Goal: Task Accomplishment & Management: Use online tool/utility

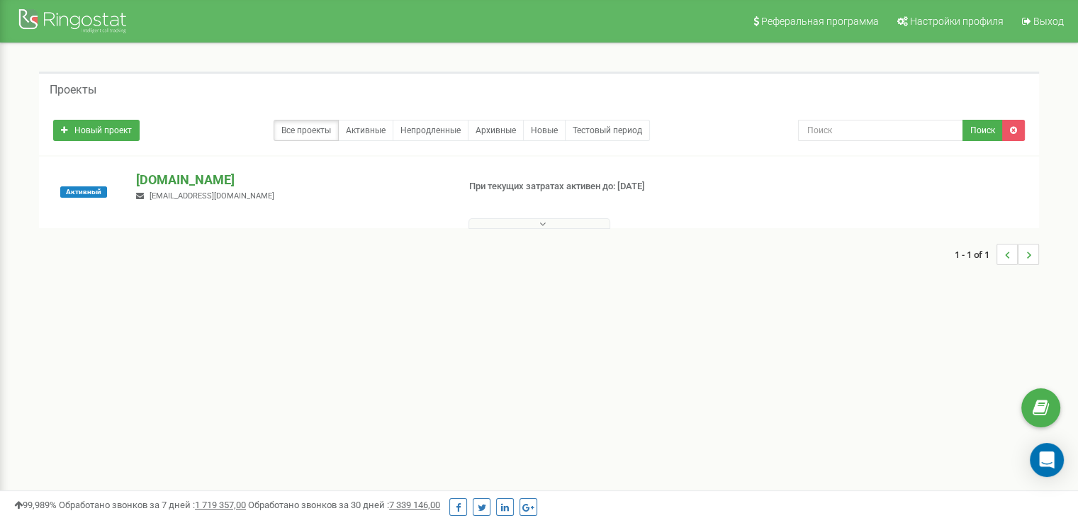
click at [253, 179] on p "[DOMAIN_NAME]" at bounding box center [291, 180] width 310 height 18
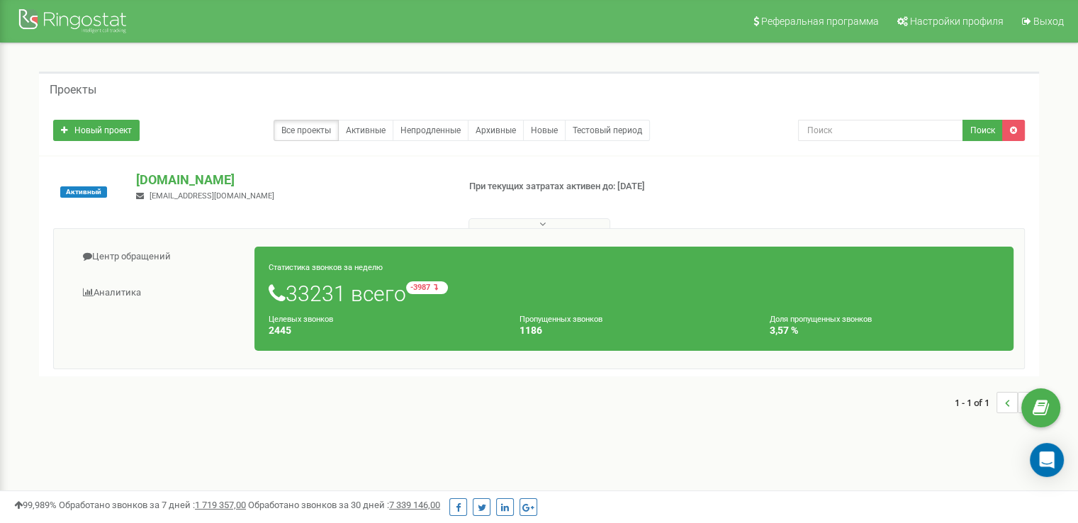
click at [141, 274] on ul "Центр обращений Аналитика" at bounding box center [160, 276] width 190 height 72
click at [181, 247] on link "Центр обращений" at bounding box center [160, 257] width 191 height 35
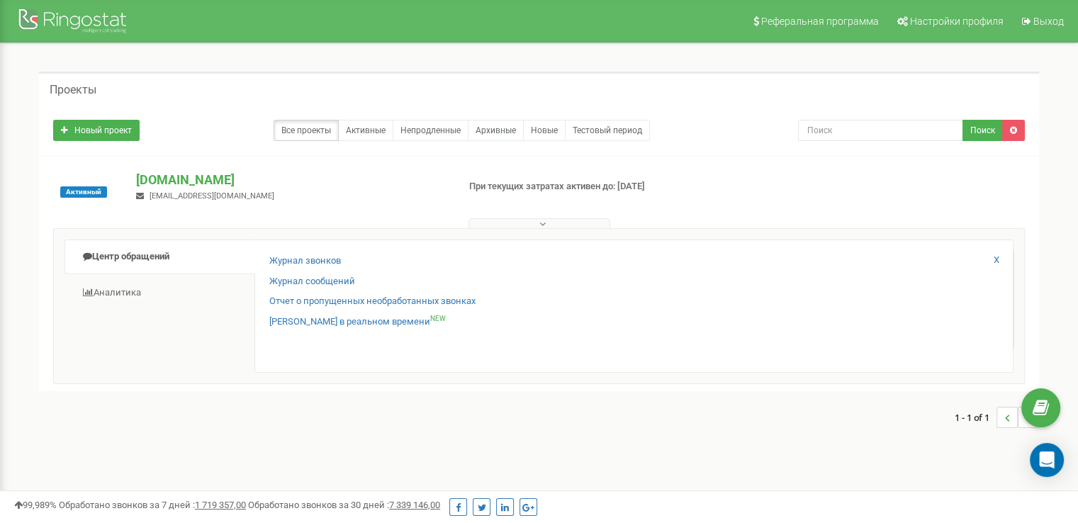
click at [272, 253] on div "Журнал звонков Журнал сообщений Отчет о пропущенных необработанных звонках Звон…" at bounding box center [634, 306] width 759 height 133
click at [289, 259] on link "Журнал звонков" at bounding box center [305, 261] width 72 height 13
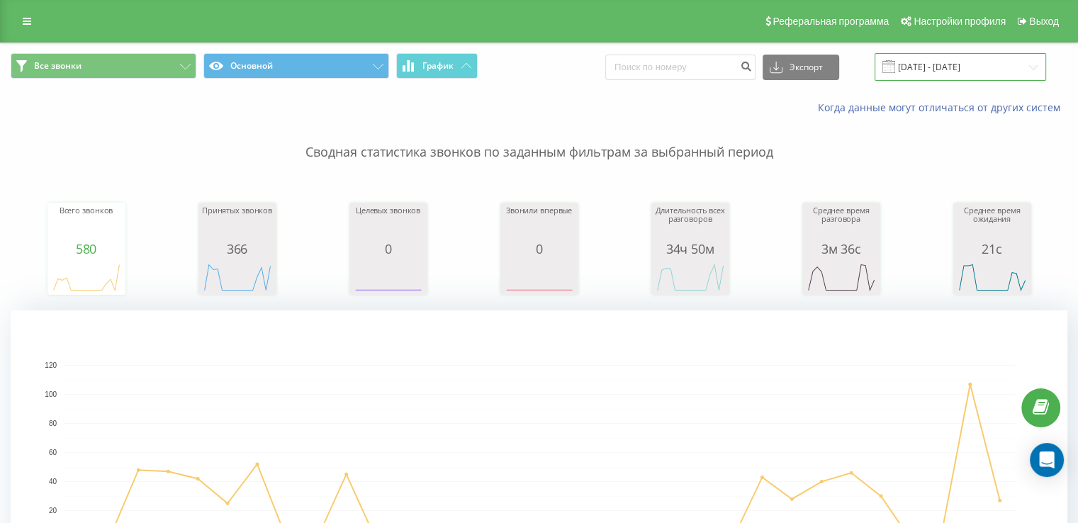
click at [922, 69] on input "[DATE] - [DATE]" at bounding box center [961, 67] width 172 height 28
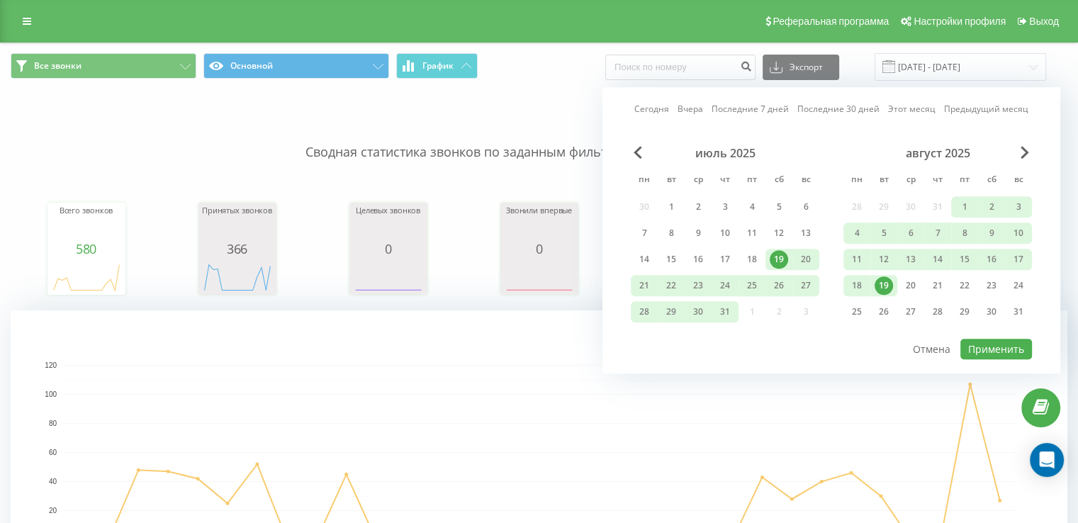
click at [888, 275] on div "19" at bounding box center [884, 285] width 27 height 21
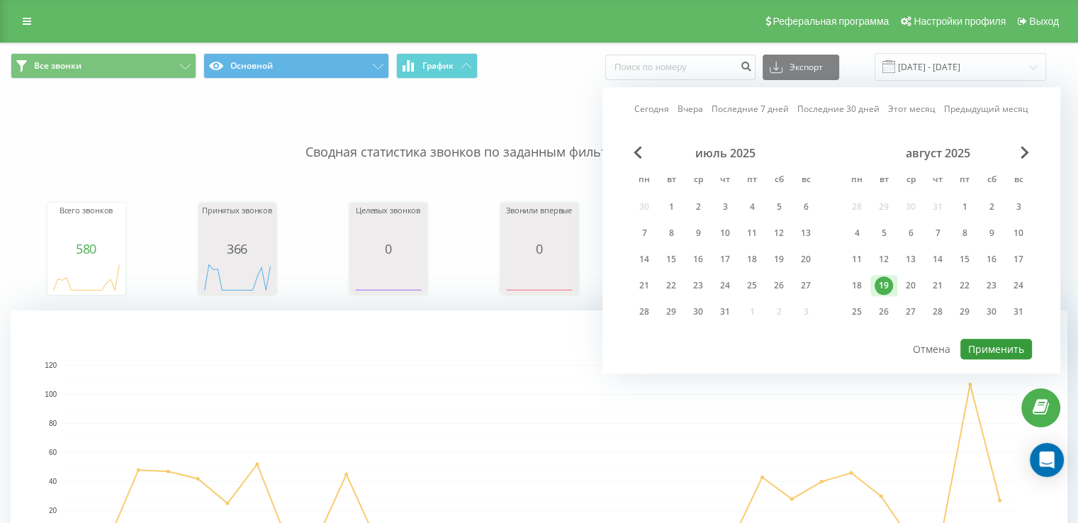
click at [992, 342] on button "Применить" at bounding box center [997, 349] width 72 height 21
type input "[DATE] - [DATE]"
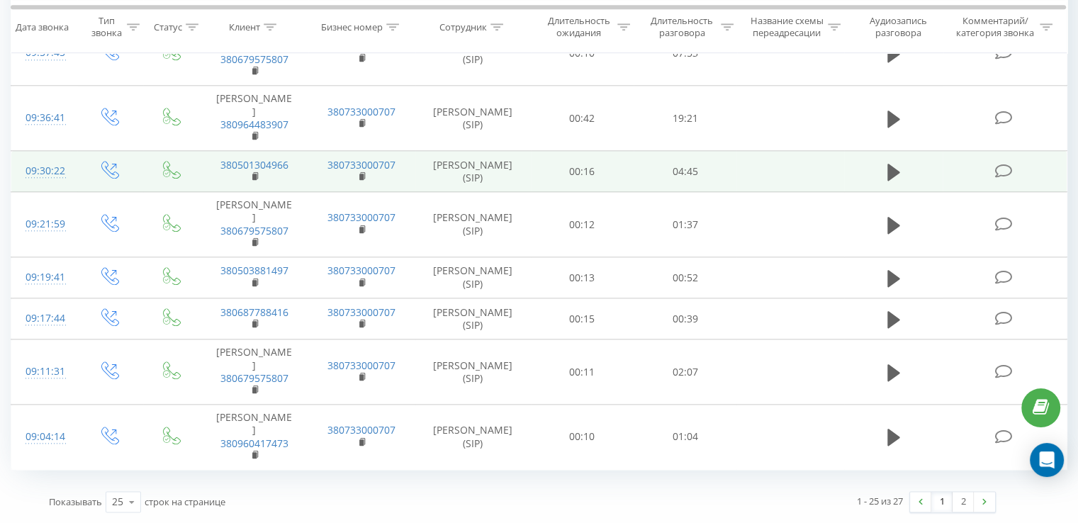
scroll to position [1963, 0]
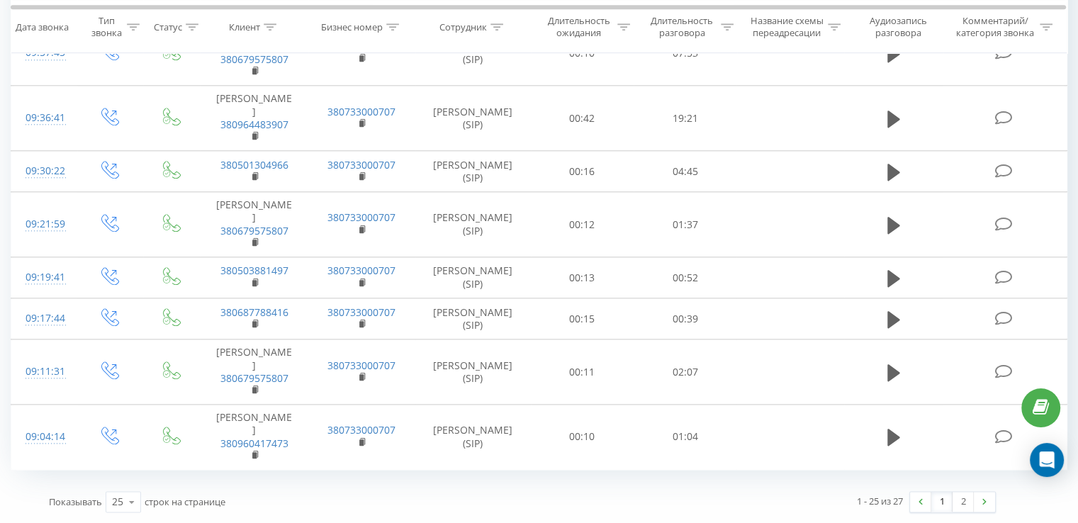
drag, startPoint x: 394, startPoint y: 476, endPoint x: 382, endPoint y: 476, distance: 12.1
click at [371, 496] on div "Показывать 25 10 25 50 100 строк на странице" at bounding box center [280, 501] width 483 height 41
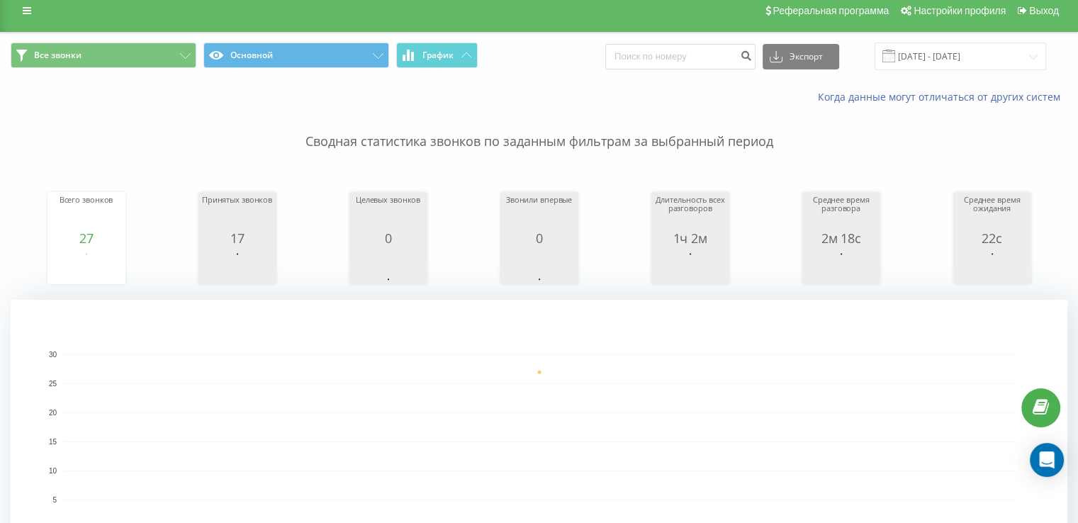
scroll to position [0, 0]
